Goal: Transaction & Acquisition: Purchase product/service

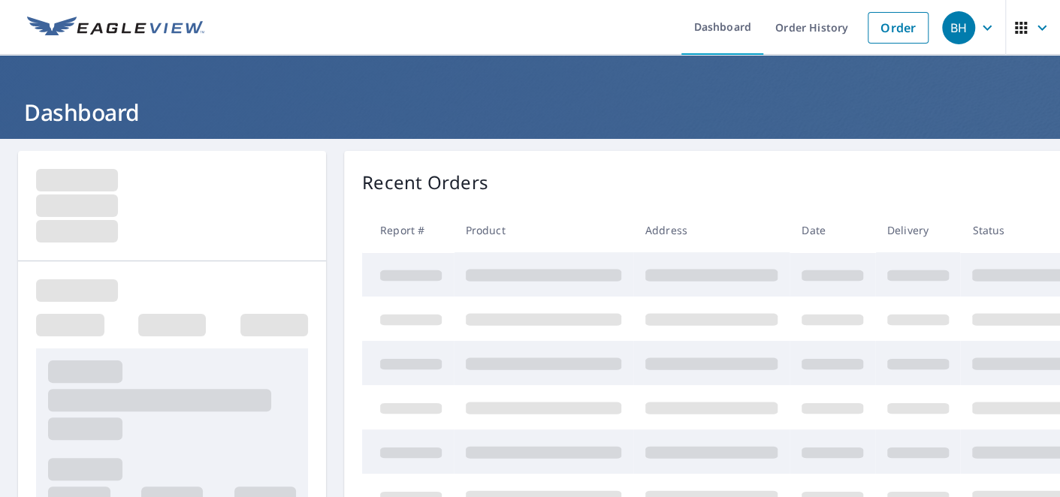
click at [888, 29] on link "Order" at bounding box center [898, 28] width 61 height 32
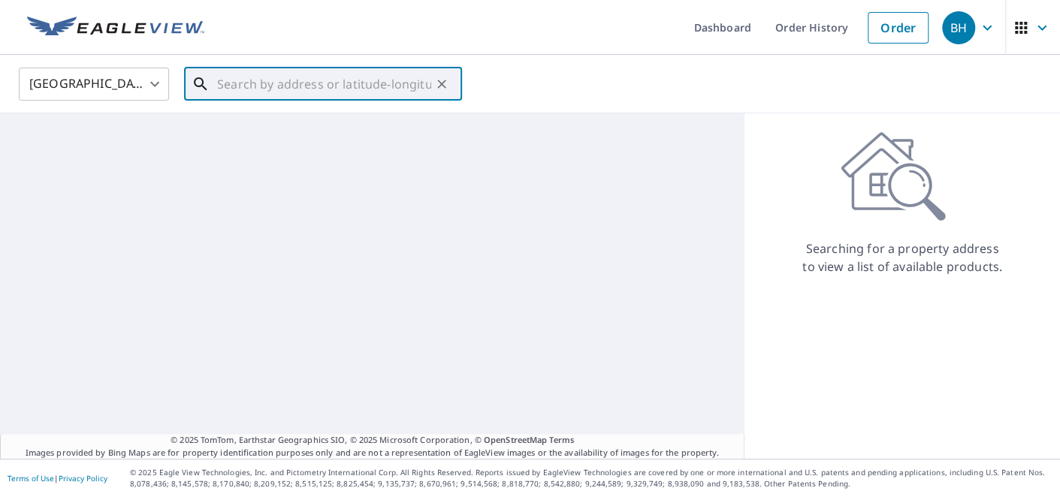
click at [258, 81] on input "text" at bounding box center [324, 84] width 214 height 42
paste input "[STREET_ADDRESS]"
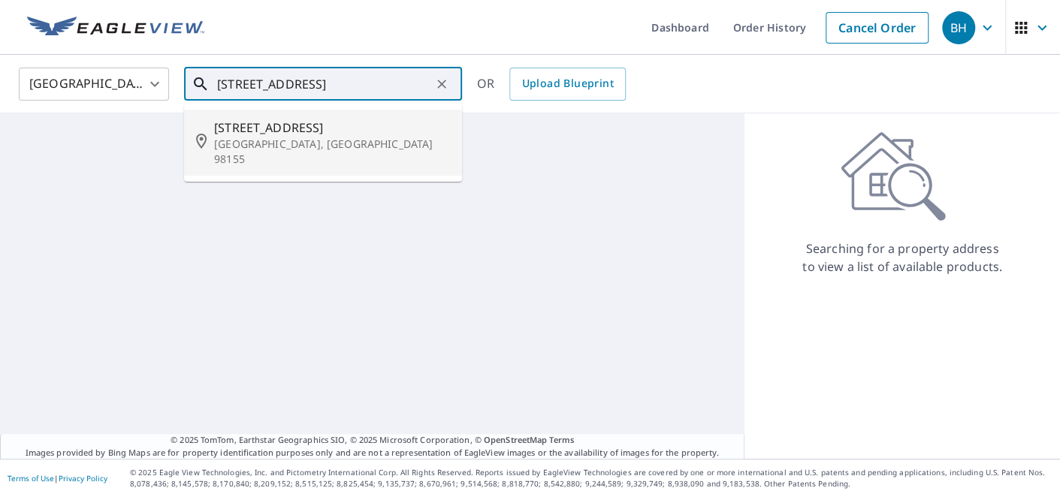
click at [335, 131] on span "[STREET_ADDRESS]" at bounding box center [332, 128] width 236 height 18
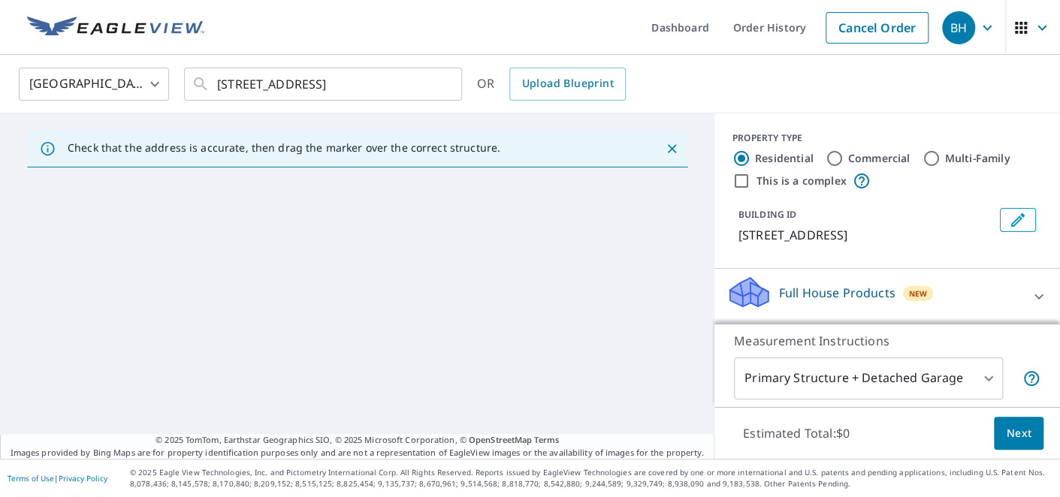
click at [434, 82] on div at bounding box center [441, 84] width 20 height 21
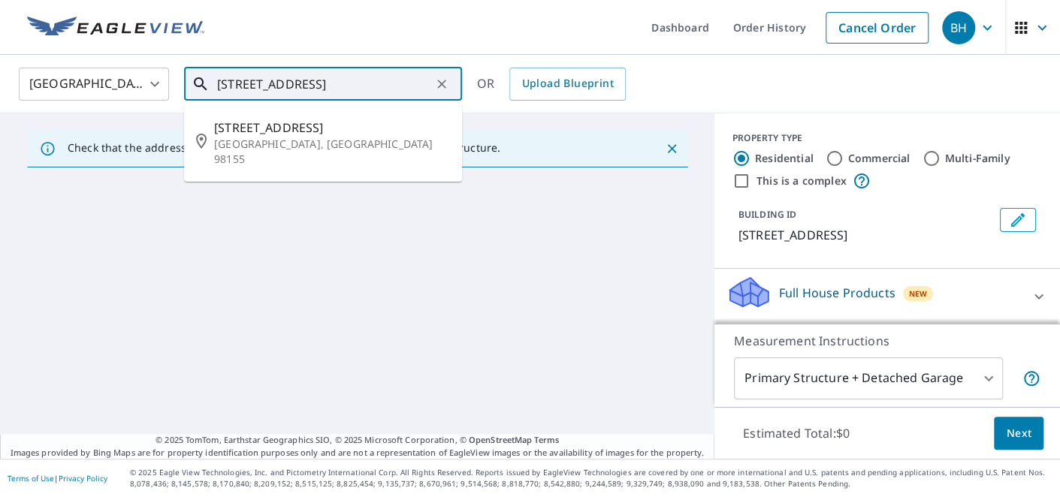
drag, startPoint x: 328, startPoint y: 83, endPoint x: 602, endPoint y: 83, distance: 273.5
click at [602, 83] on div "[GEOGRAPHIC_DATA] [GEOGRAPHIC_DATA] ​ [STREET_ADDRESS] ​ [STREET_ADDRESS] OR Up…" at bounding box center [525, 83] width 1035 height 35
paste input "horelin"
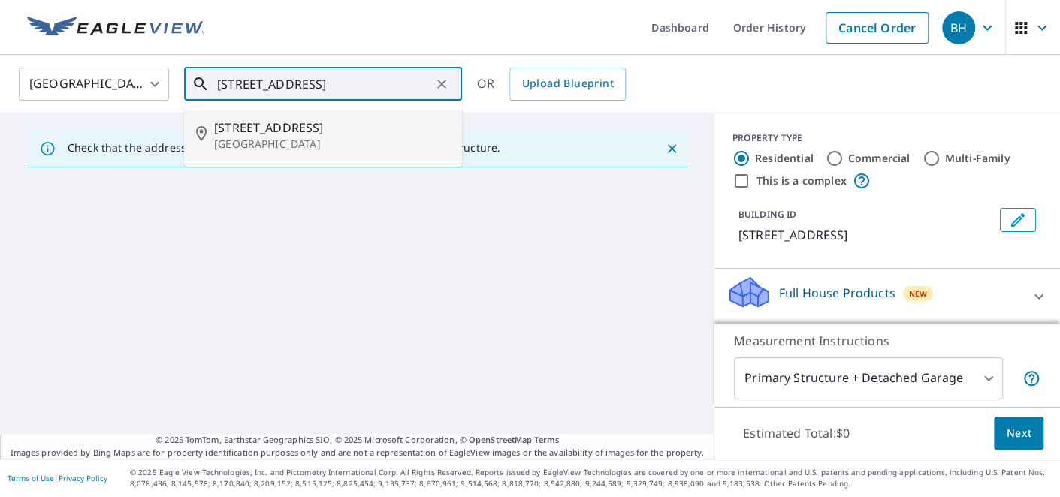
click at [349, 138] on p "[GEOGRAPHIC_DATA]" at bounding box center [332, 144] width 236 height 15
type input "[STREET_ADDRESS]"
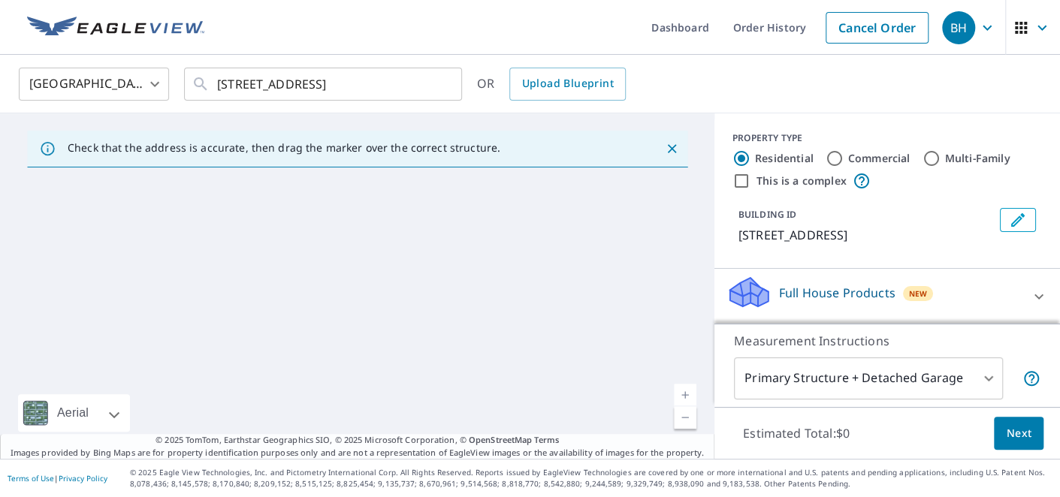
click at [826, 159] on input "Commercial" at bounding box center [835, 159] width 18 height 18
radio input "true"
type input "4"
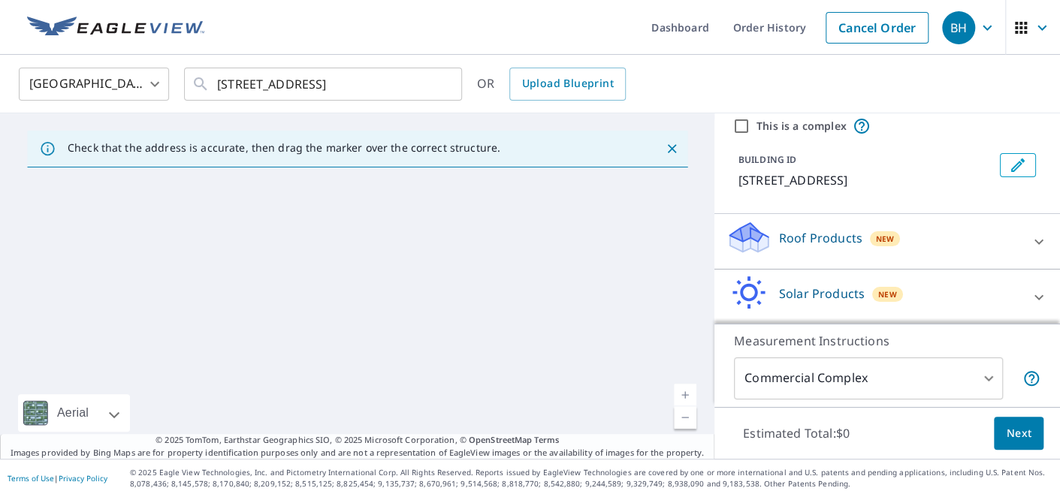
click at [876, 237] on span "New" at bounding box center [885, 239] width 19 height 12
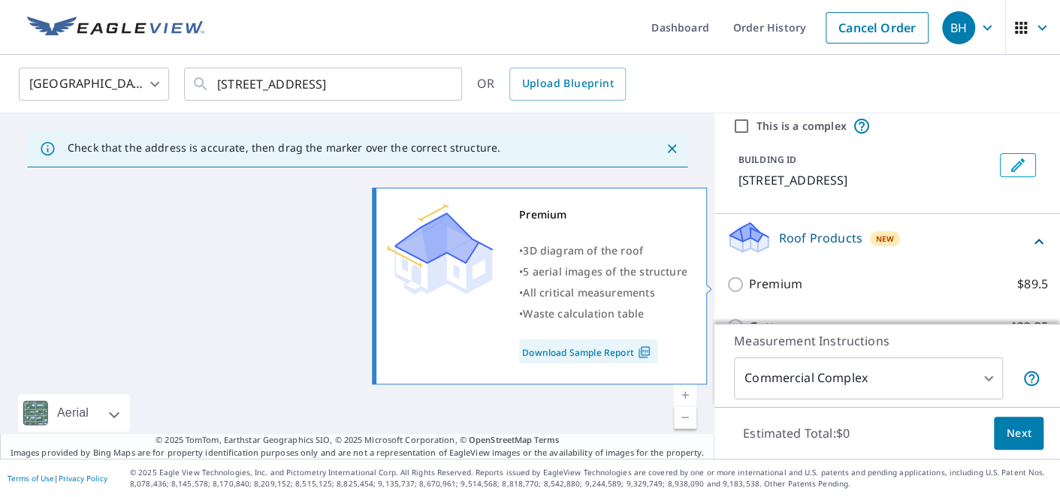
click at [781, 282] on p "Premium" at bounding box center [775, 284] width 53 height 19
click at [749, 282] on input "Premium $89.5" at bounding box center [737, 285] width 23 height 18
checkbox input "true"
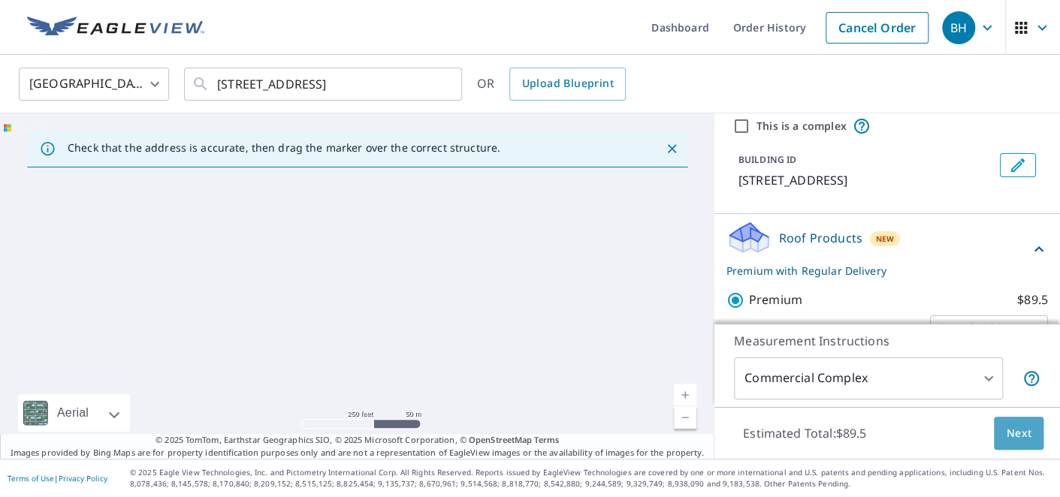
click at [1006, 434] on span "Next" at bounding box center [1019, 433] width 26 height 19
